Goal: Task Accomplishment & Management: Use online tool/utility

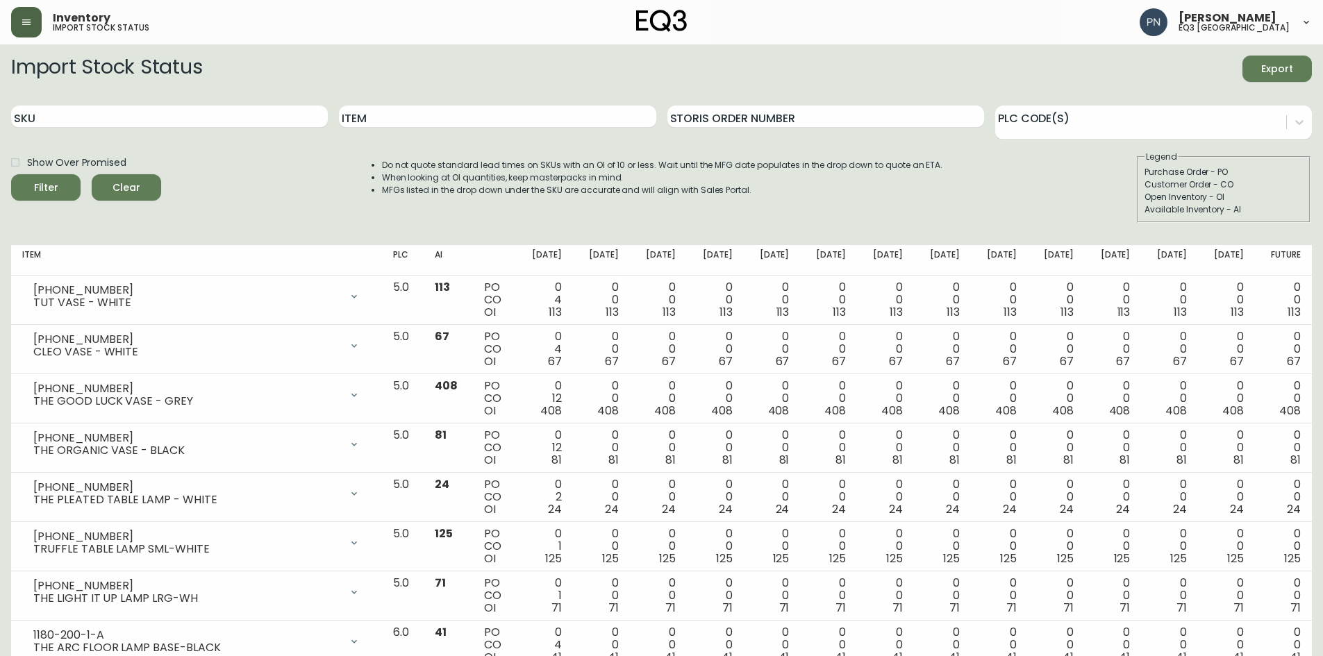
click at [19, 18] on button "button" at bounding box center [26, 22] width 31 height 31
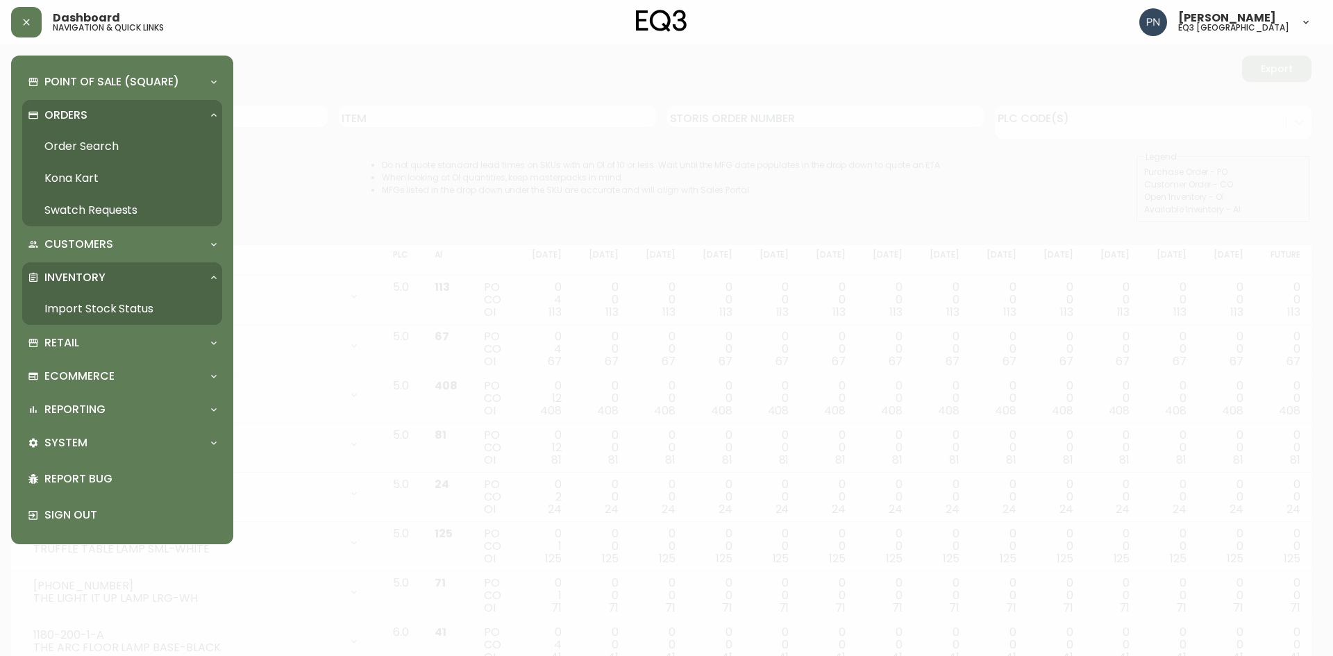
click at [113, 300] on link "Import Stock Status" at bounding box center [122, 309] width 200 height 32
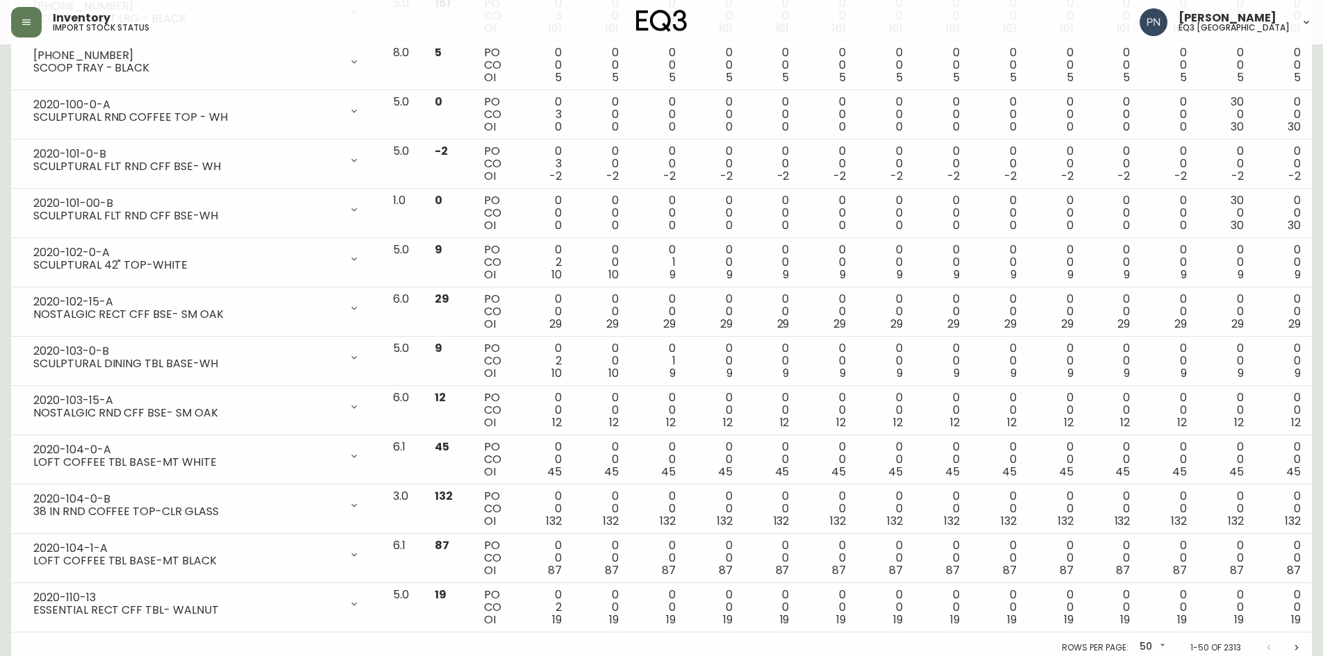
scroll to position [2116, 0]
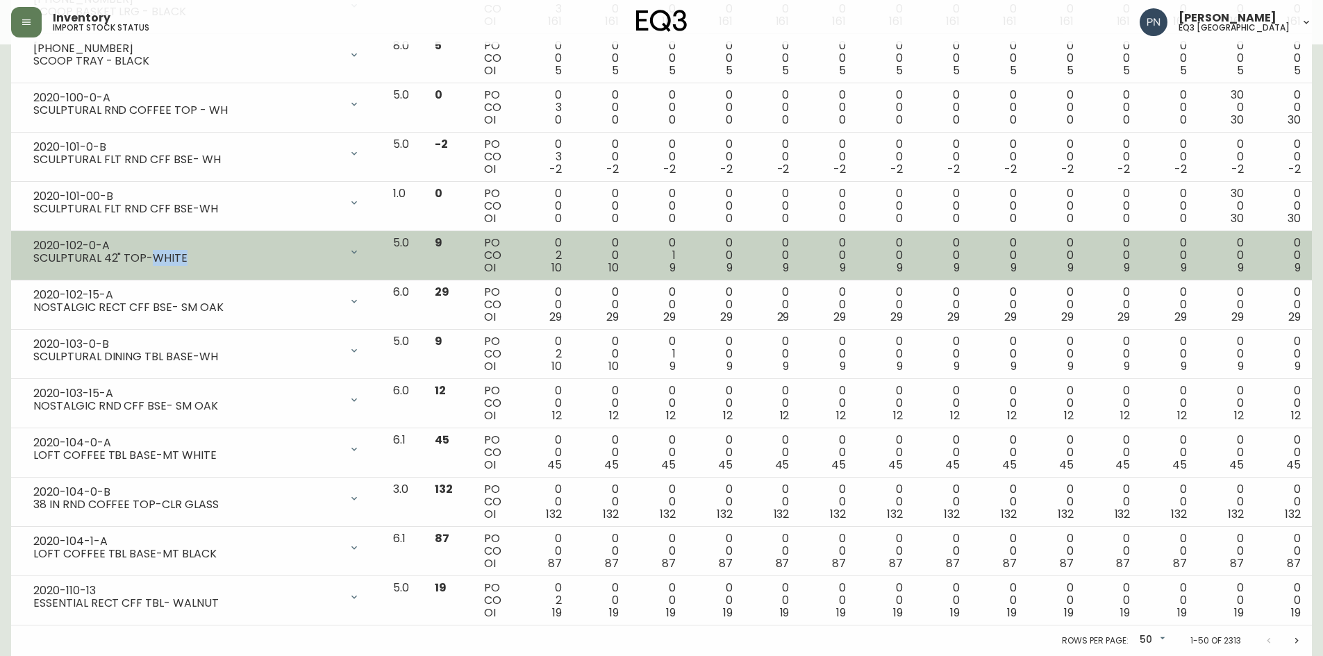
drag, startPoint x: 180, startPoint y: 256, endPoint x: 147, endPoint y: 260, distance: 32.9
click at [147, 260] on div "SCULPTURAL 42" TOP-WHITE" at bounding box center [186, 258] width 307 height 13
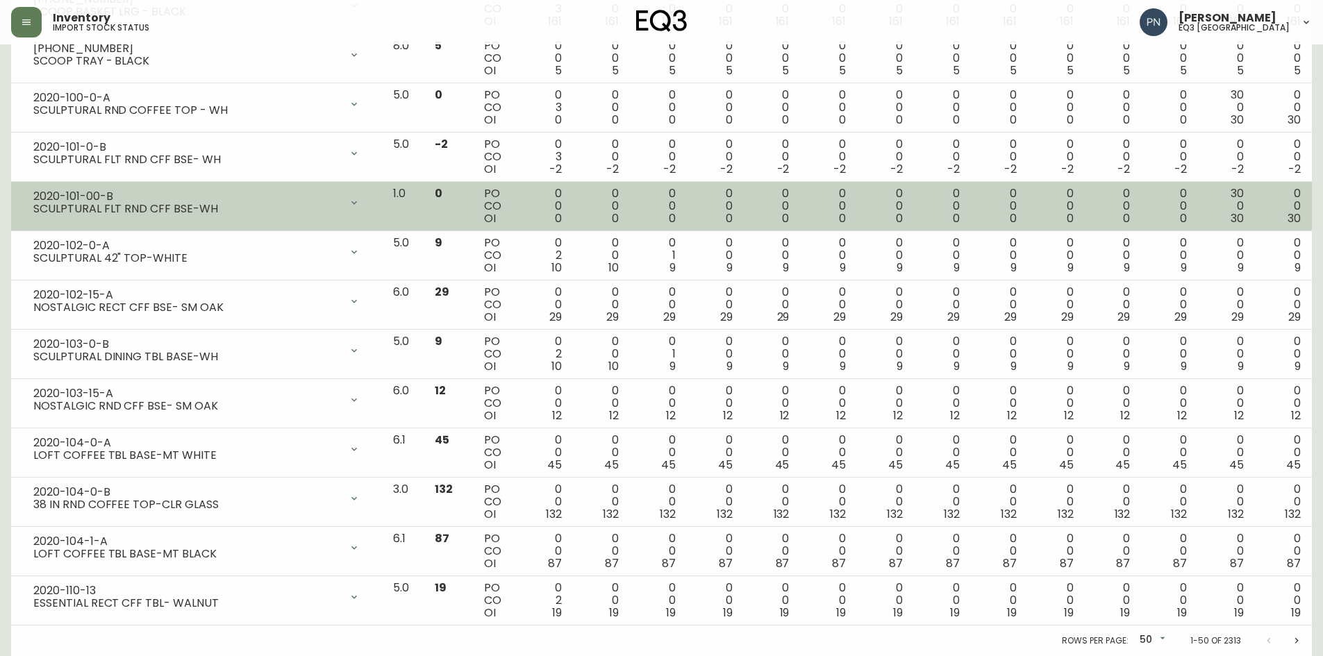
click at [169, 222] on td "2020-101-00-B SCULPTURAL FLT RND CFF BSE-WH Opening Balance 0 ( [DATE] ) Availa…" at bounding box center [196, 206] width 371 height 49
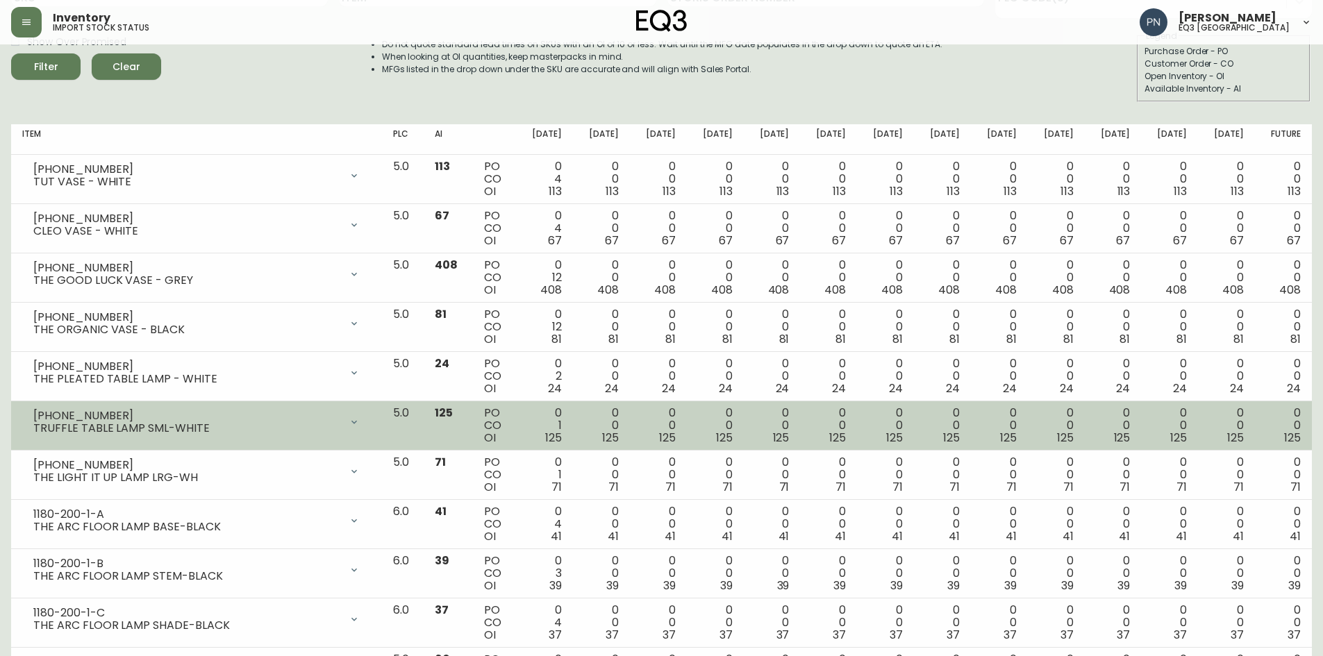
scroll to position [0, 0]
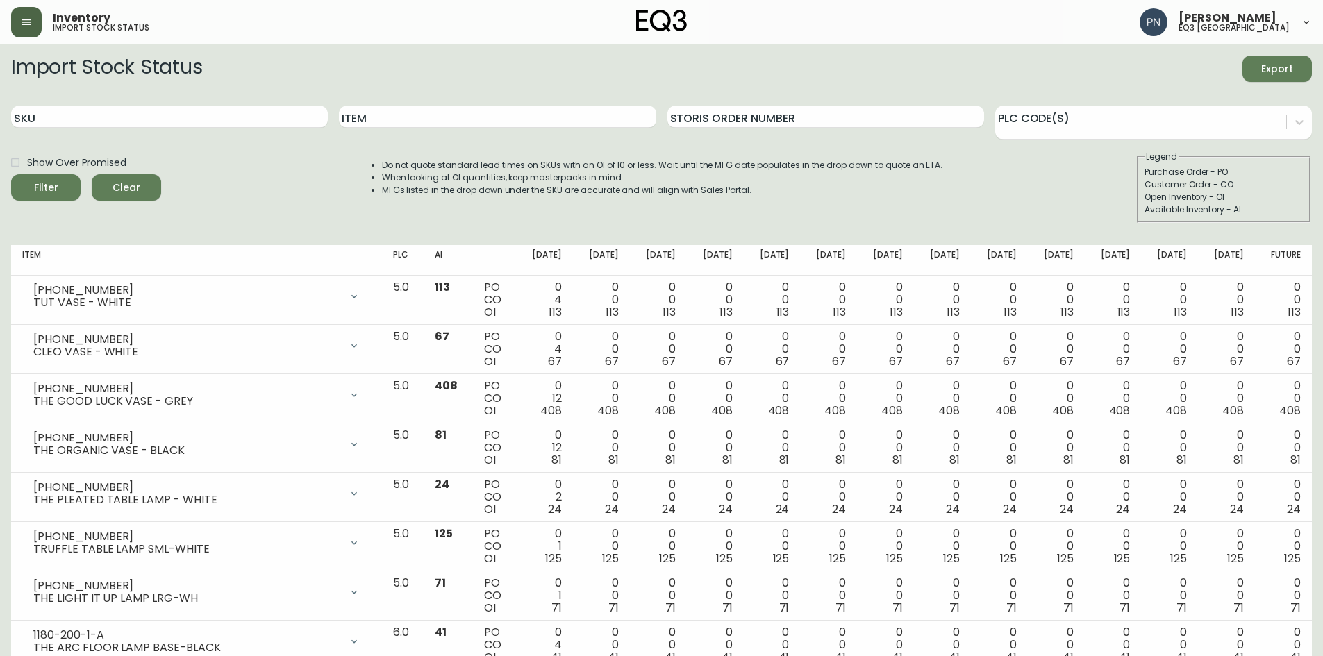
click at [29, 10] on button "button" at bounding box center [26, 22] width 31 height 31
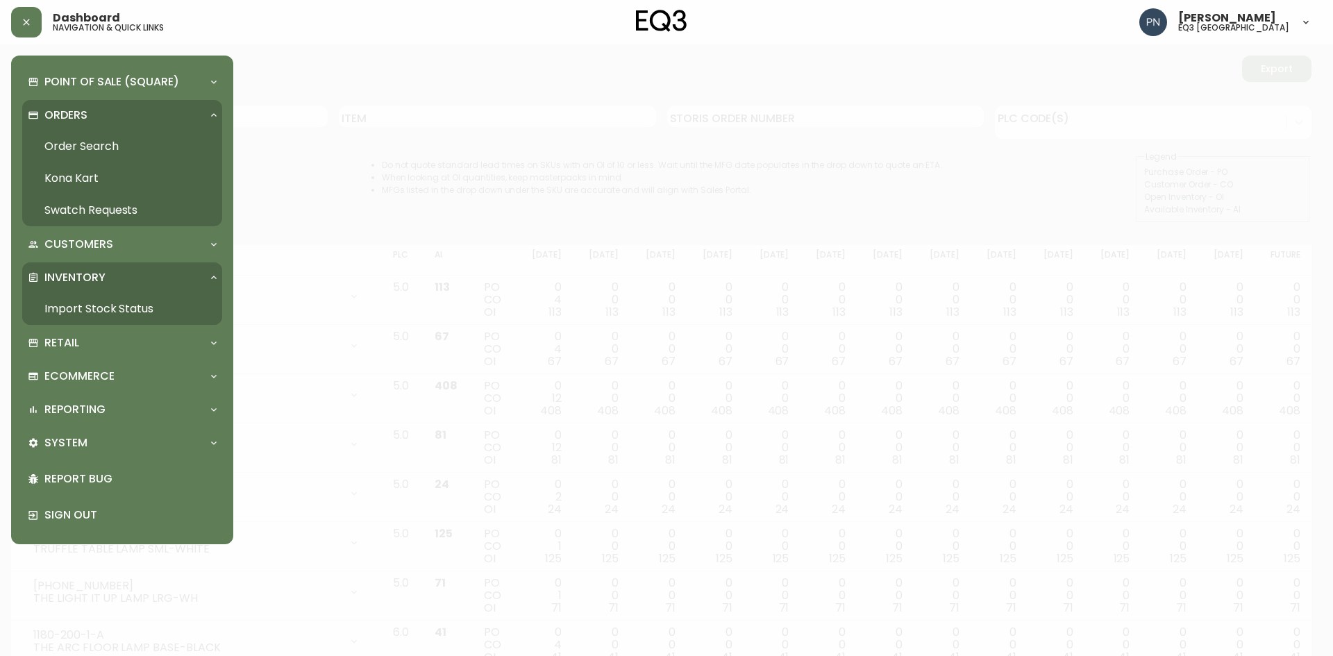
click at [288, 38] on div "Dashboard navigation & quick links [PERSON_NAME] eq3 [GEOGRAPHIC_DATA]" at bounding box center [661, 22] width 1301 height 44
click at [322, 312] on div at bounding box center [666, 328] width 1333 height 656
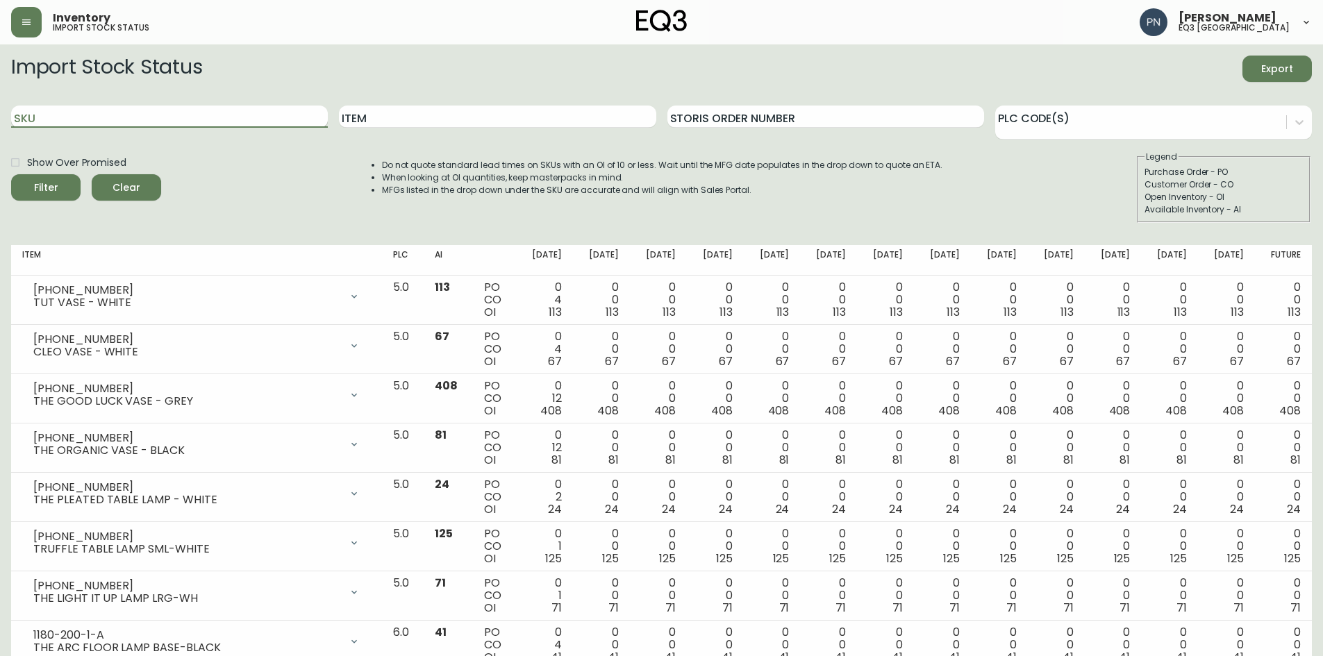
drag, startPoint x: 14, startPoint y: 122, endPoint x: 58, endPoint y: 122, distance: 43.8
click at [58, 122] on input "SKU" at bounding box center [169, 117] width 317 height 22
click at [110, 147] on form "Import Stock Status Export SKU Item Storis Order Number PLC Code(s) Show Over P…" at bounding box center [661, 139] width 1301 height 167
click at [301, 180] on div "Show Over Promised Filter Clear Do not quote standard lead times on SKUs with a…" at bounding box center [661, 187] width 1301 height 72
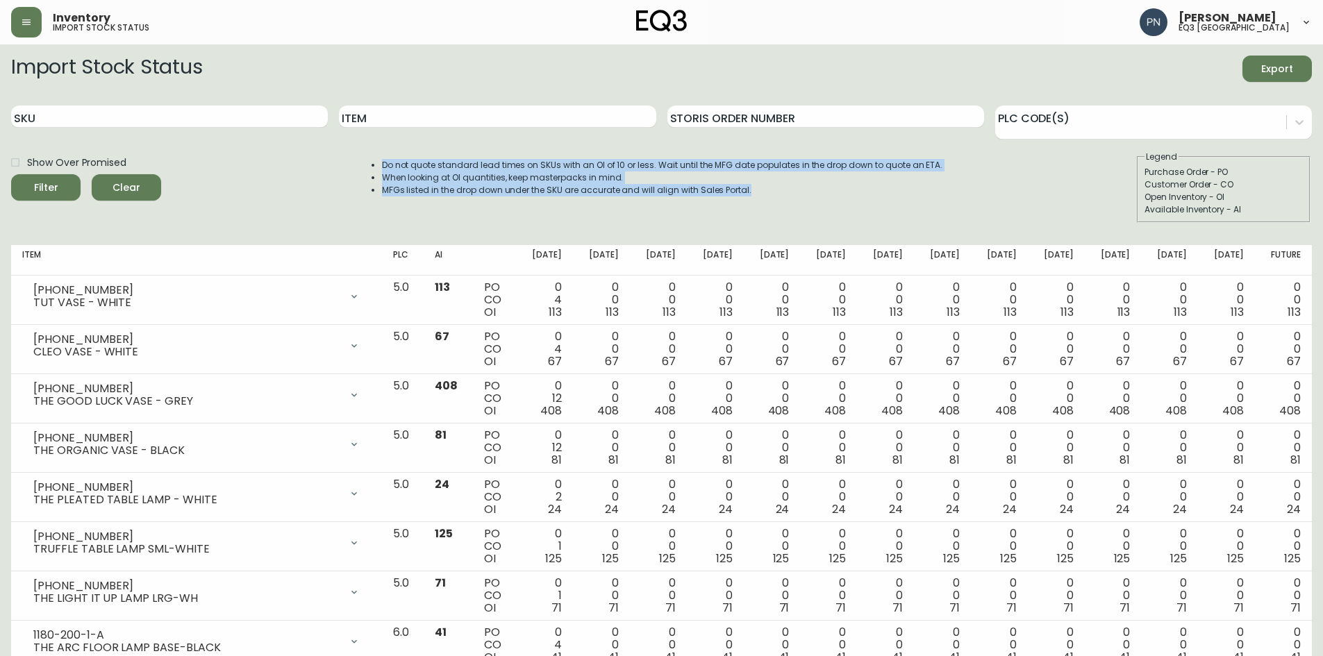
drag, startPoint x: 388, startPoint y: 165, endPoint x: 783, endPoint y: 185, distance: 395.7
click at [783, 185] on ul "Do not quote standard lead times on SKUs with an OI of 10 or less. Wait until t…" at bounding box center [648, 178] width 589 height 38
click at [795, 207] on div "Do not quote standard lead times on SKUs with an OI of 10 or less. Wait until t…" at bounding box center [648, 187] width 589 height 72
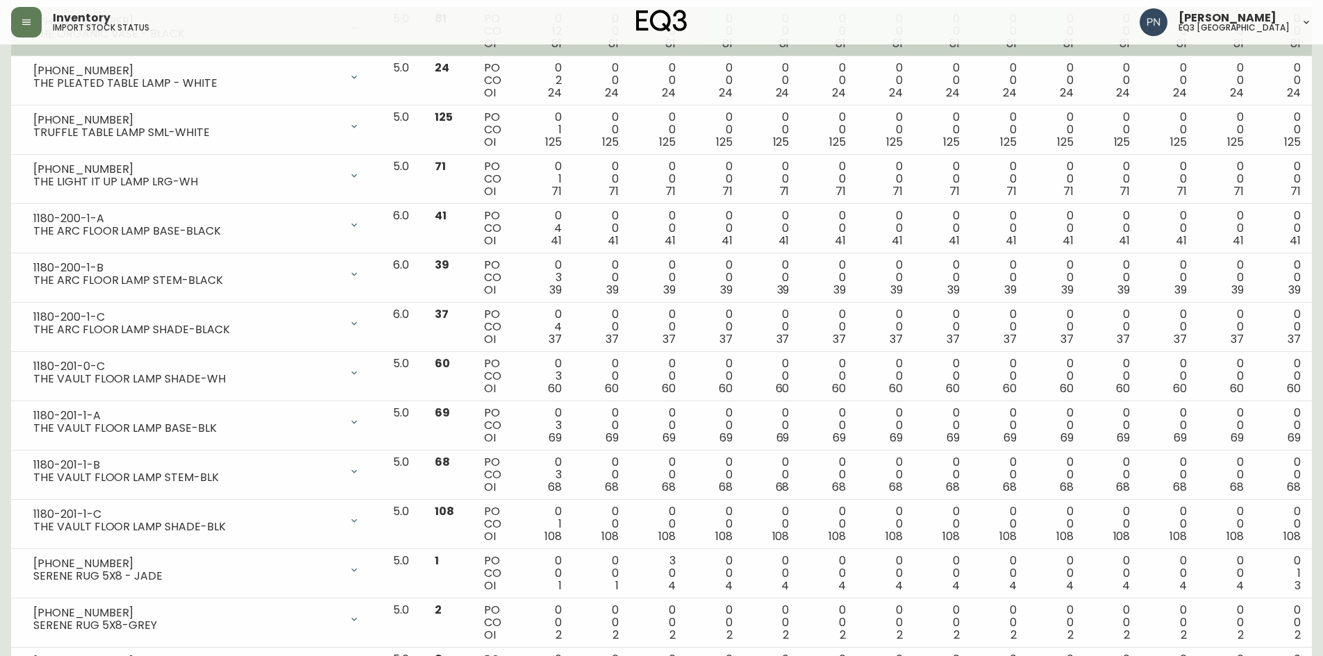
scroll to position [695, 0]
